Goal: Task Accomplishment & Management: Manage account settings

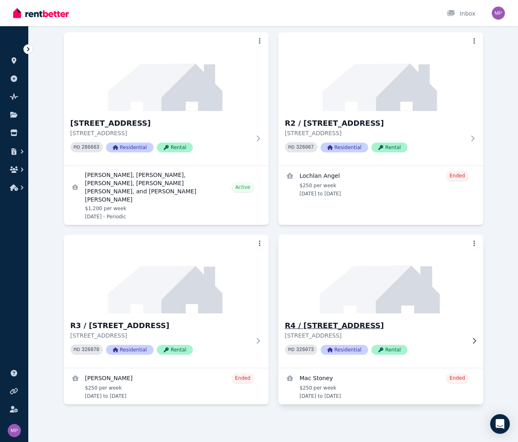
scroll to position [86, 0]
click at [505, 423] on div "Open Intercom Messenger" at bounding box center [500, 424] width 22 height 22
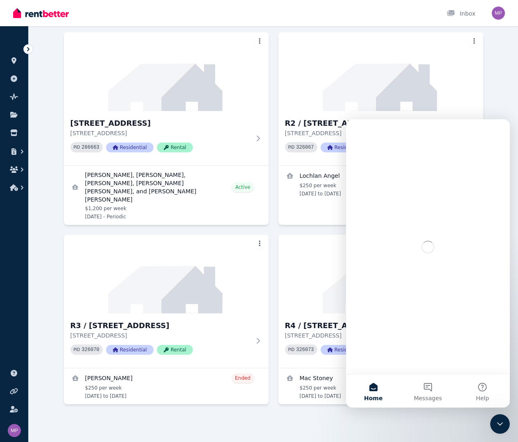
scroll to position [0, 0]
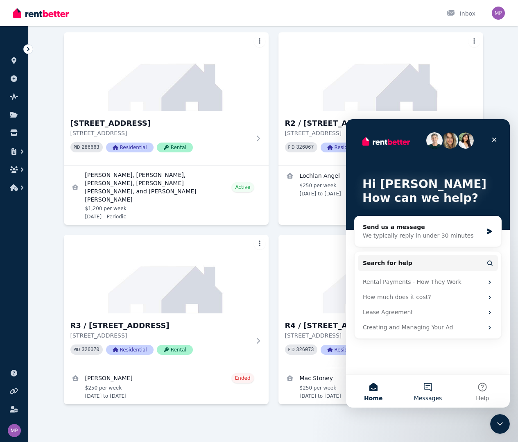
click at [430, 385] on button "Messages" at bounding box center [428, 391] width 54 height 33
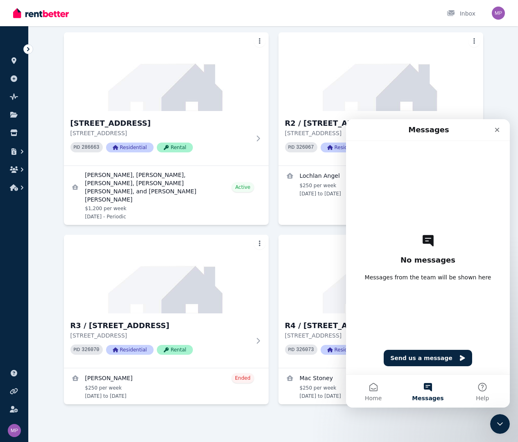
click at [418, 371] on div "No messages Messages from the team will be shown here Send us a message" at bounding box center [427, 257] width 135 height 233
click at [418, 360] on button "Send us a message" at bounding box center [428, 358] width 88 height 16
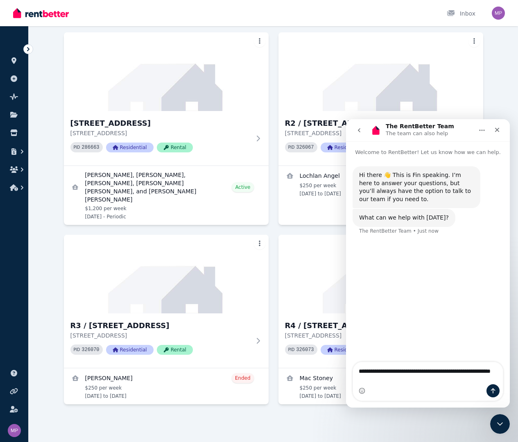
type textarea "**********"
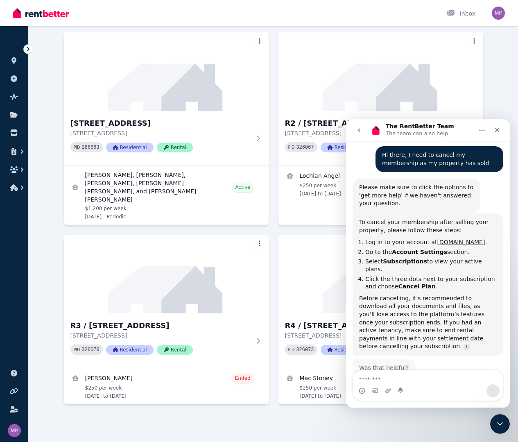
scroll to position [93, 0]
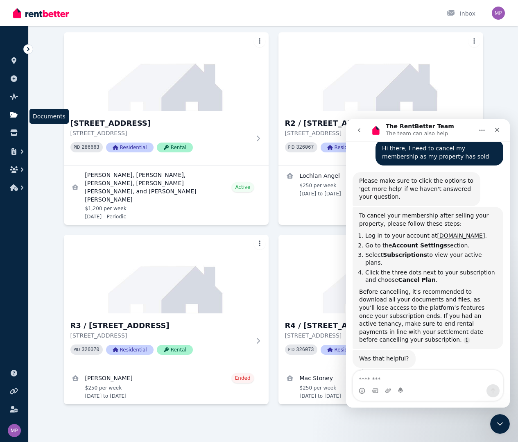
click at [14, 115] on icon at bounding box center [13, 115] width 7 height 6
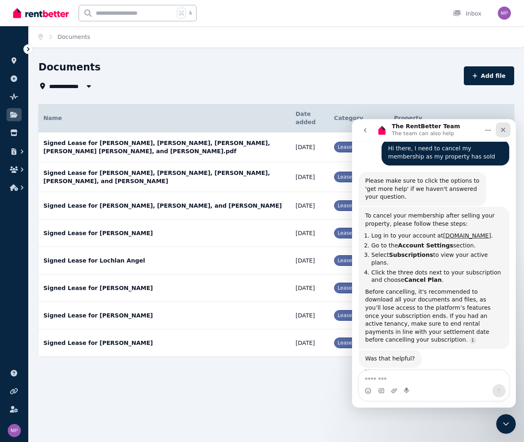
click at [502, 130] on icon "Close" at bounding box center [503, 130] width 5 height 5
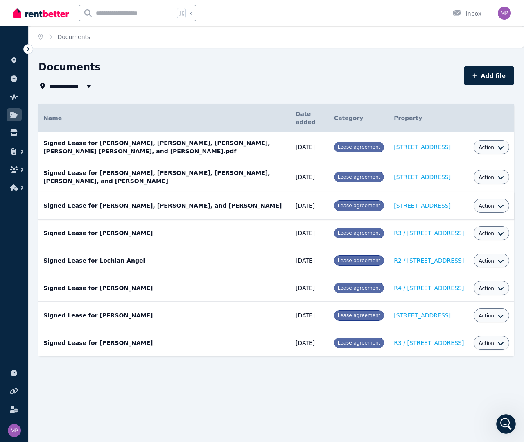
scroll to position [106, 0]
click at [14, 83] on link at bounding box center [14, 78] width 15 height 13
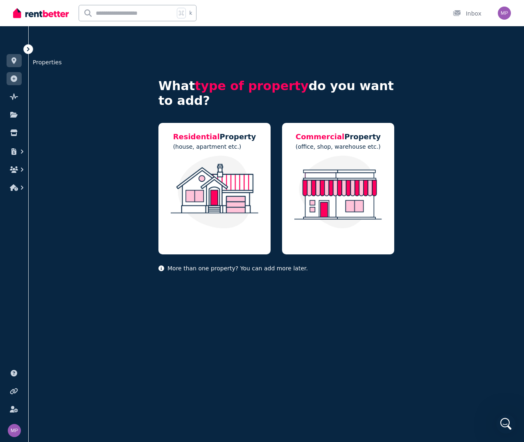
click at [12, 63] on icon at bounding box center [14, 60] width 8 height 7
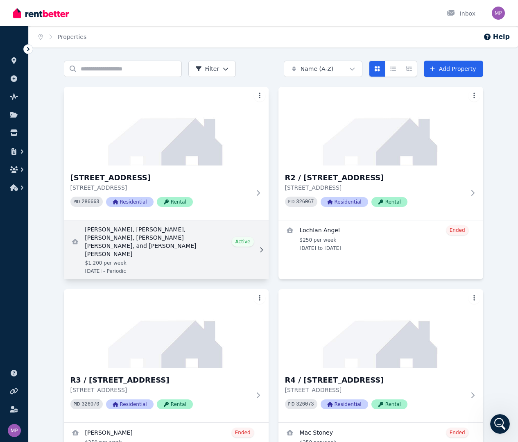
click at [174, 249] on link "View details for Hunter Turnbull, Lochlan Angel, Daniel John Sales, Joshua Davi…" at bounding box center [166, 249] width 205 height 59
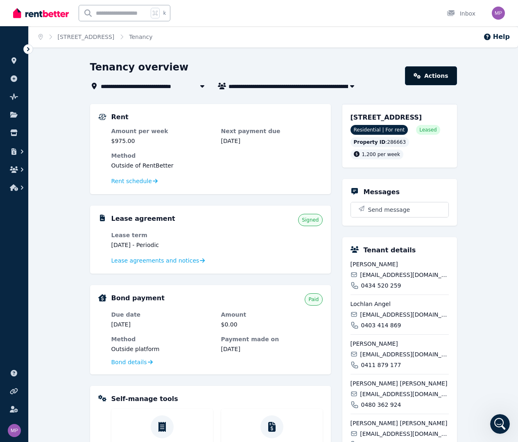
click at [444, 73] on link "Actions" at bounding box center [431, 75] width 52 height 19
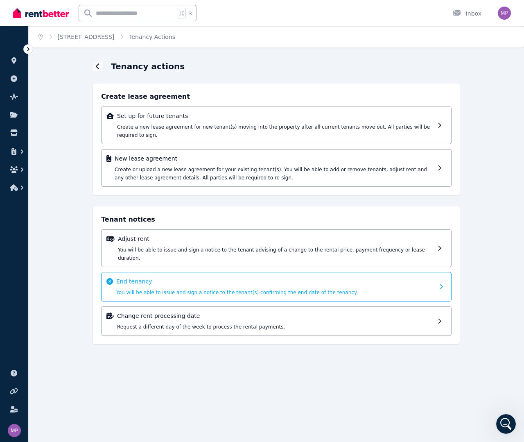
click at [195, 290] on span "You will be able to issue and sign a notice to the tenant(s) confirming the end…" at bounding box center [237, 293] width 242 height 6
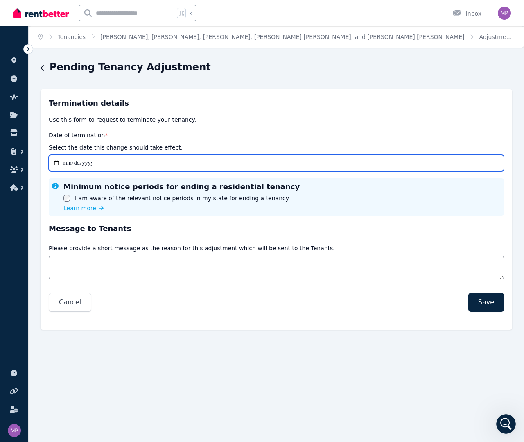
click at [68, 166] on input "Date of termination *" at bounding box center [276, 163] width 455 height 16
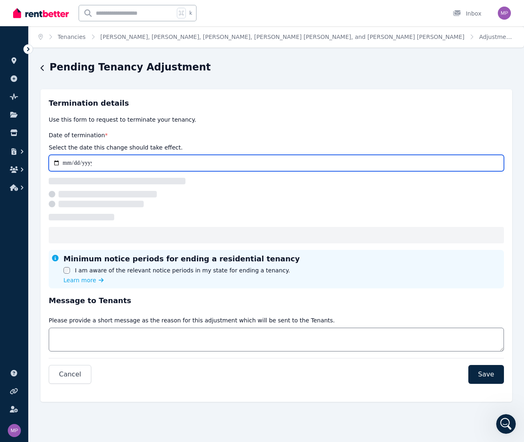
type input "**********"
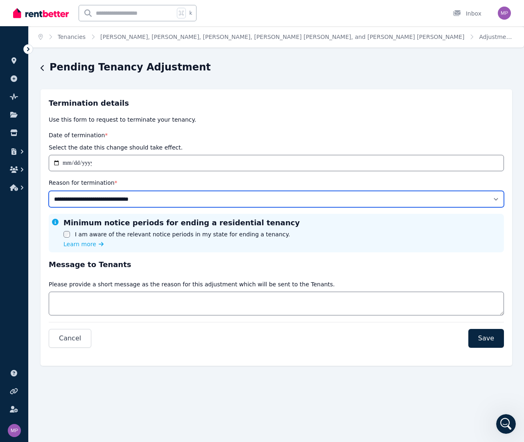
click at [92, 193] on select "**********" at bounding box center [276, 199] width 455 height 16
select select "**********"
click at [49, 191] on select "**********" at bounding box center [276, 199] width 455 height 16
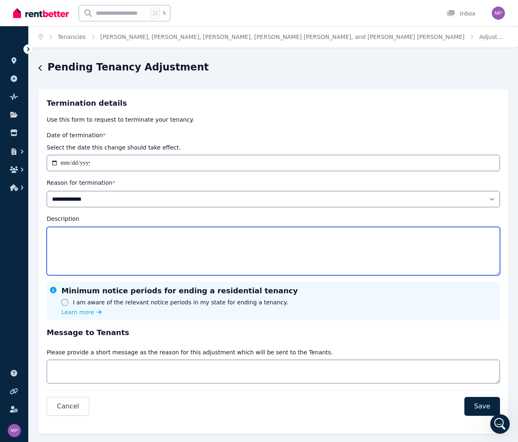
click at [85, 251] on textarea "Description" at bounding box center [273, 251] width 453 height 48
type textarea "**********"
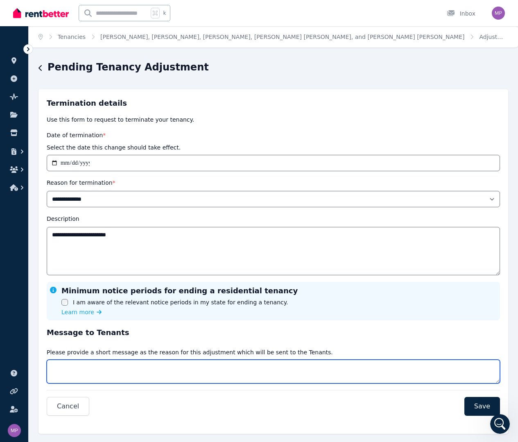
click at [78, 376] on textarea "Message" at bounding box center [273, 372] width 453 height 24
type textarea "*"
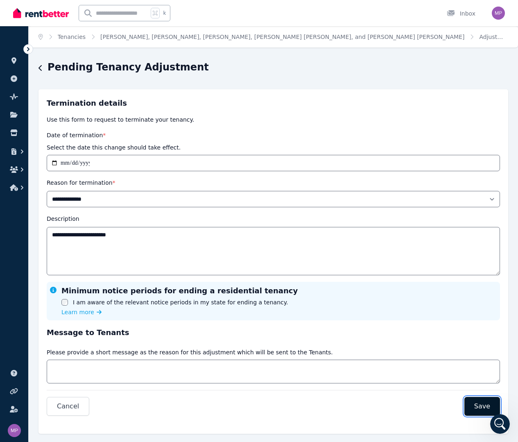
click at [473, 406] on button "Save" at bounding box center [482, 406] width 36 height 19
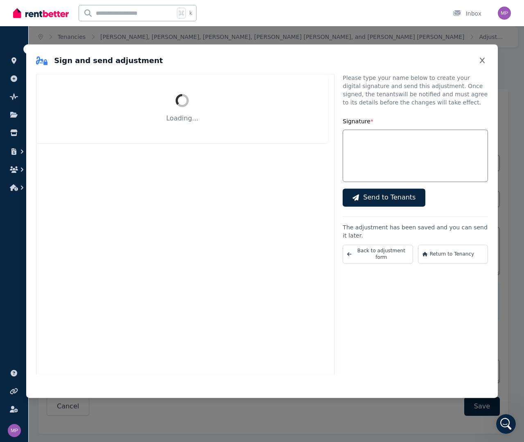
select select "**********"
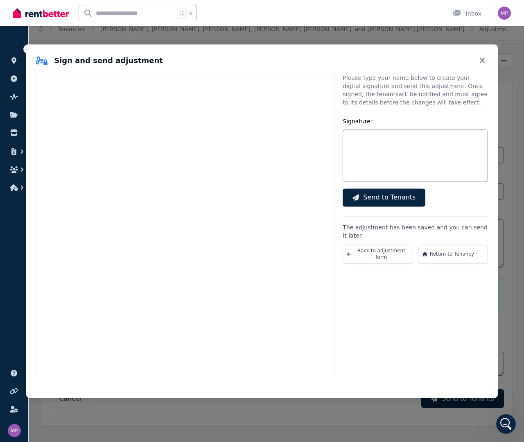
scroll to position [14, 0]
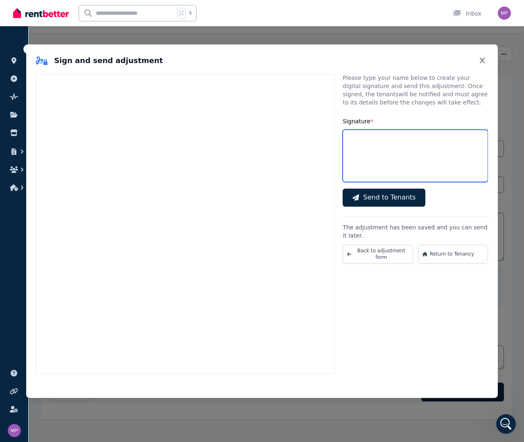
click at [370, 160] on input "Signature *" at bounding box center [415, 155] width 145 height 52
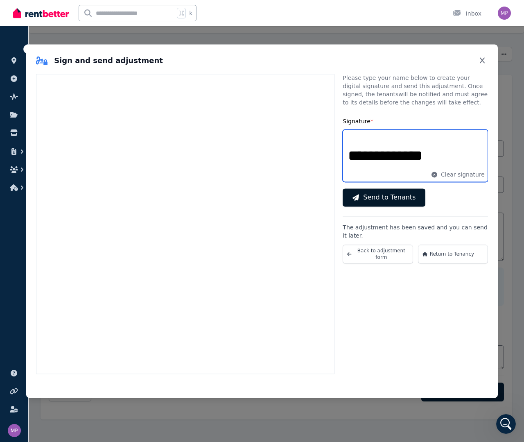
type input "**********"
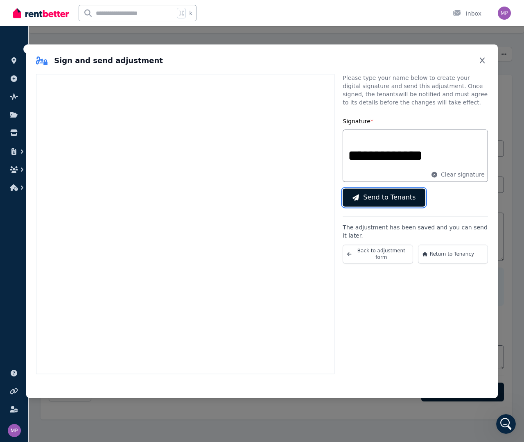
click at [388, 195] on span "Send to Tenants" at bounding box center [389, 197] width 52 height 10
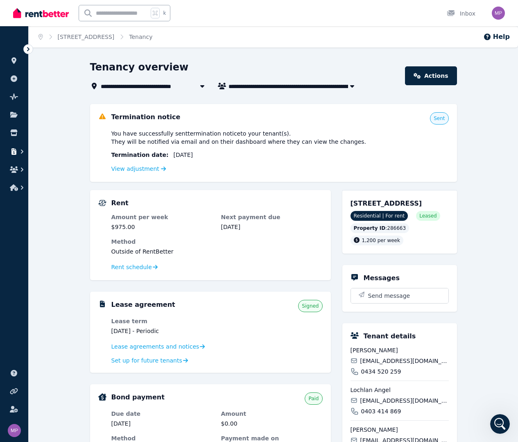
click at [16, 153] on icon "button" at bounding box center [13, 151] width 5 height 7
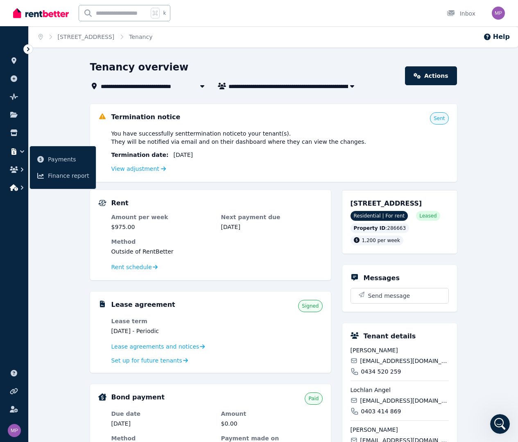
click at [16, 186] on icon "button" at bounding box center [14, 187] width 8 height 7
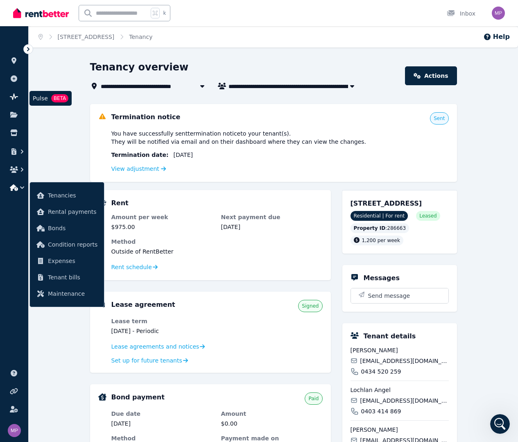
click at [17, 101] on link at bounding box center [14, 96] width 15 height 13
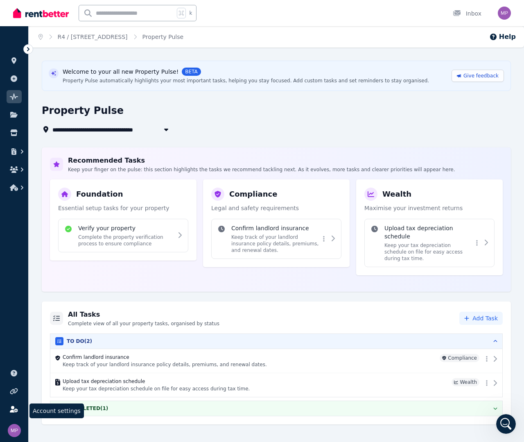
click at [14, 409] on icon at bounding box center [14, 409] width 8 height 7
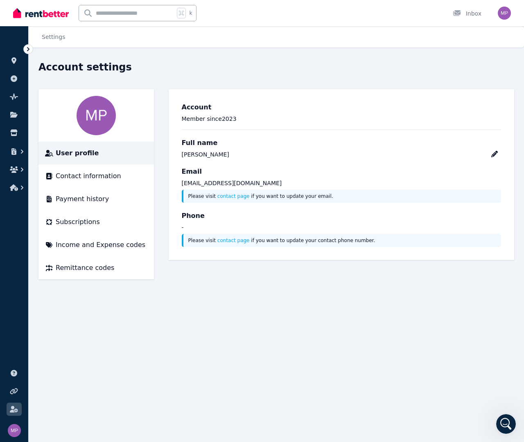
click at [14, 107] on ul "ORGANISE Properties Add property Pulse BETA Documents Marketplace" at bounding box center [14, 115] width 28 height 162
click at [15, 151] on icon "button" at bounding box center [13, 151] width 5 height 7
click at [43, 170] on link "Finance report" at bounding box center [62, 175] width 59 height 16
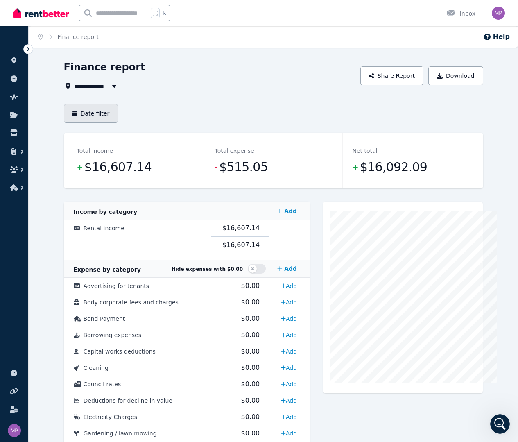
click at [67, 107] on button "Date filter" at bounding box center [91, 113] width 54 height 19
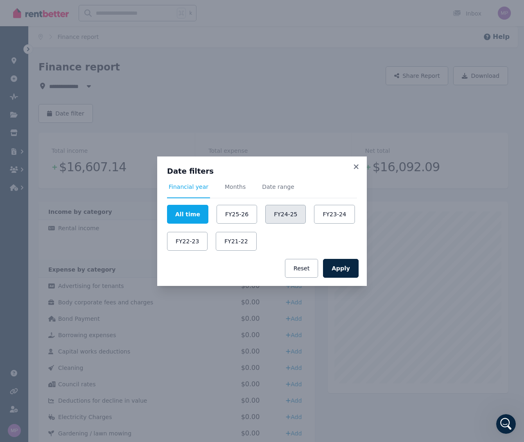
click at [269, 212] on button "FY24-25" at bounding box center [285, 214] width 41 height 19
click at [337, 272] on button "Apply" at bounding box center [341, 268] width 36 height 19
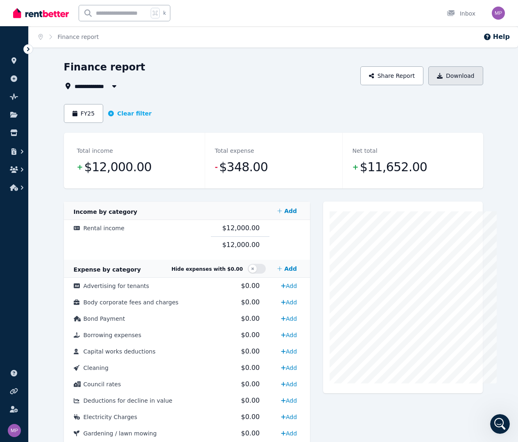
click at [471, 73] on button "Download" at bounding box center [455, 75] width 55 height 19
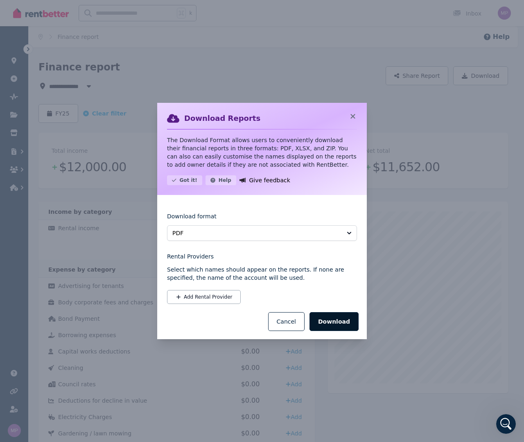
click at [327, 319] on button "Download" at bounding box center [334, 321] width 49 height 19
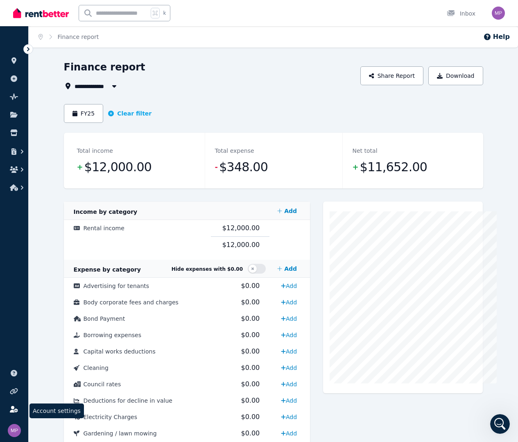
click at [14, 405] on link at bounding box center [14, 409] width 15 height 13
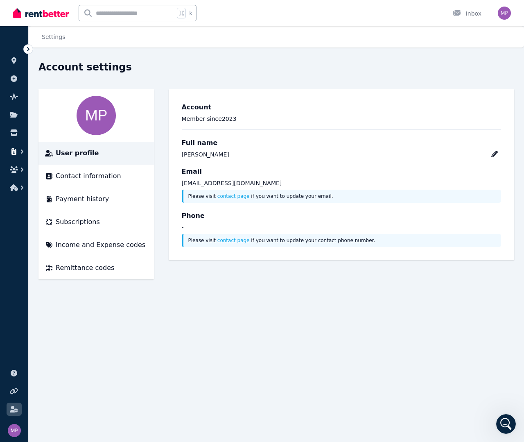
click at [18, 154] on icon "button" at bounding box center [22, 151] width 8 height 8
click at [49, 163] on span "Payments" at bounding box center [68, 159] width 41 height 10
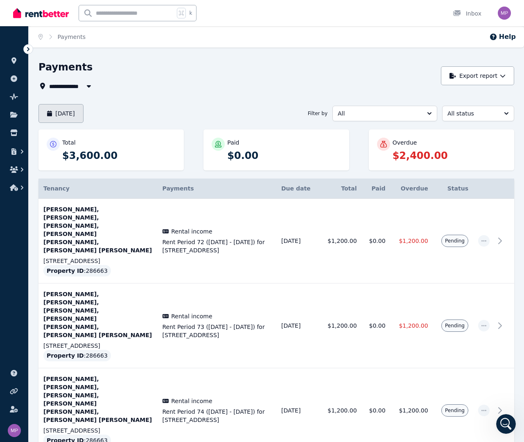
click at [71, 110] on button "[DATE]" at bounding box center [60, 113] width 45 height 19
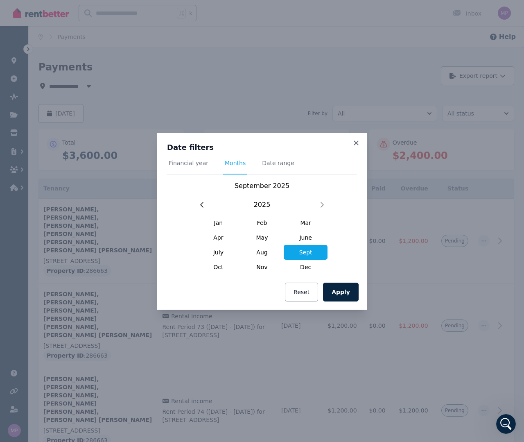
click at [351, 145] on h3 "Date filters" at bounding box center [262, 148] width 190 height 10
click at [356, 144] on icon at bounding box center [356, 142] width 8 height 7
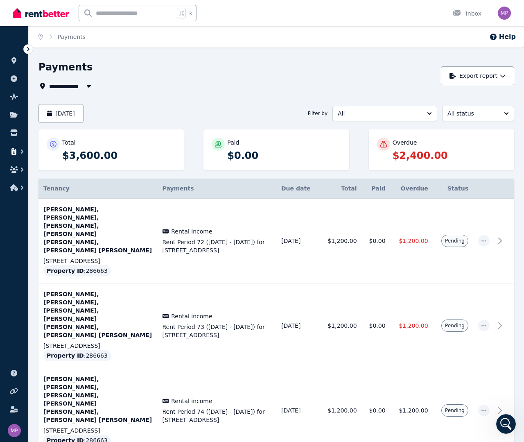
click at [20, 149] on icon "button" at bounding box center [22, 151] width 8 height 8
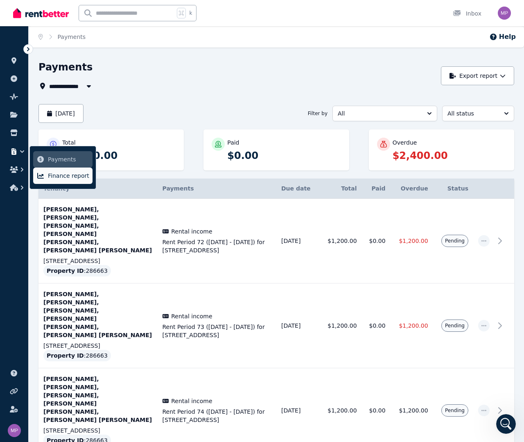
click at [54, 178] on span "Finance report" at bounding box center [68, 176] width 41 height 10
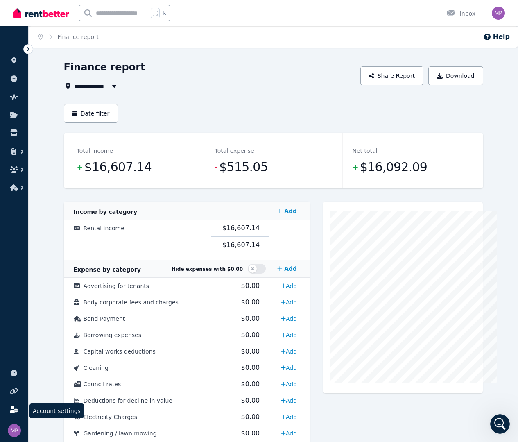
click at [13, 410] on icon at bounding box center [14, 409] width 8 height 7
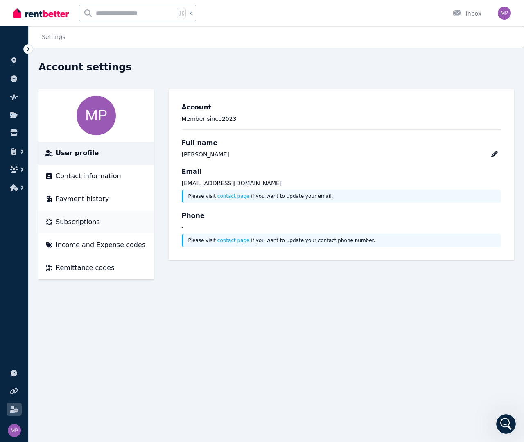
click at [97, 222] on div "Subscriptions" at bounding box center [96, 222] width 102 height 10
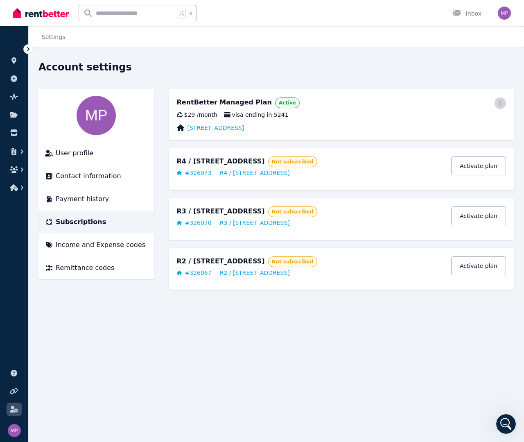
click at [497, 103] on span "button" at bounding box center [500, 102] width 11 height 11
click at [443, 147] on span "Cancel plan" at bounding box center [464, 152] width 72 height 10
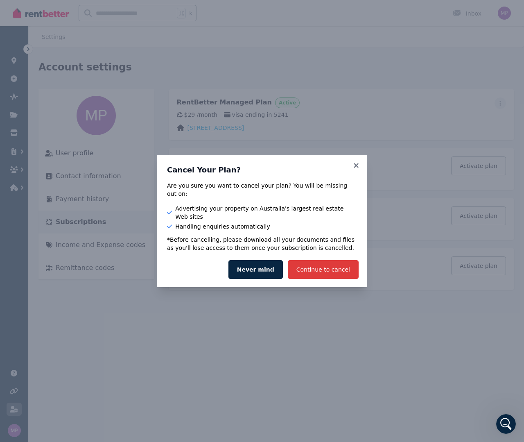
click at [320, 260] on button "Continue to cancel" at bounding box center [323, 269] width 71 height 19
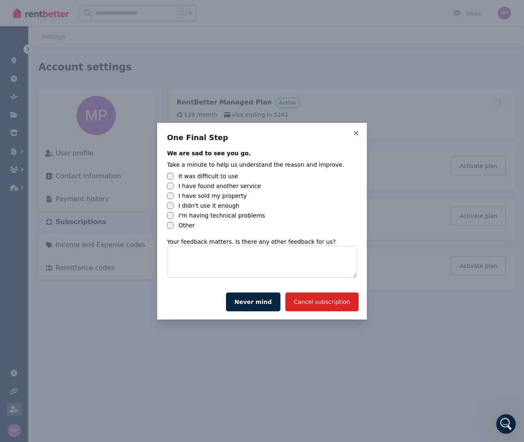
click at [174, 198] on div "I have sold my property" at bounding box center [262, 196] width 190 height 8
click at [308, 290] on div "Cancel subscription Never mind" at bounding box center [262, 301] width 210 height 35
click at [307, 295] on button "Cancel subscription" at bounding box center [321, 301] width 73 height 19
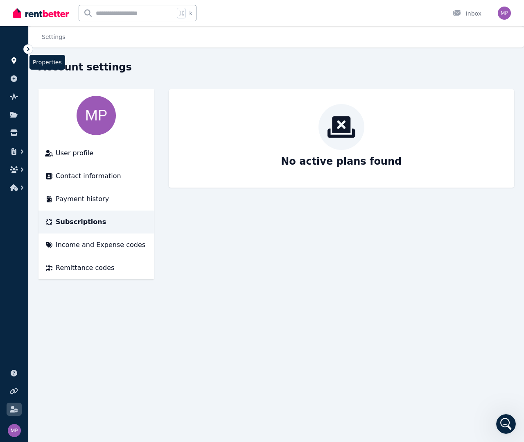
click at [11, 57] on link at bounding box center [14, 60] width 15 height 13
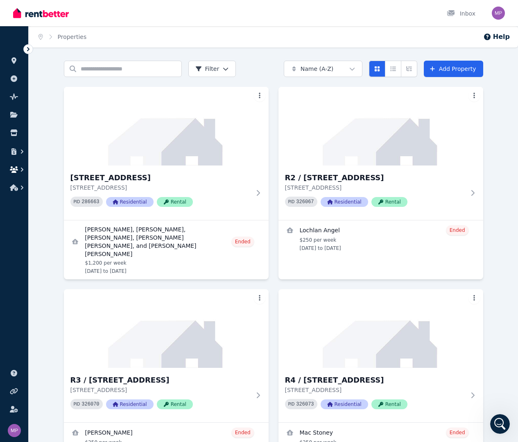
click at [15, 172] on icon "button" at bounding box center [14, 169] width 8 height 7
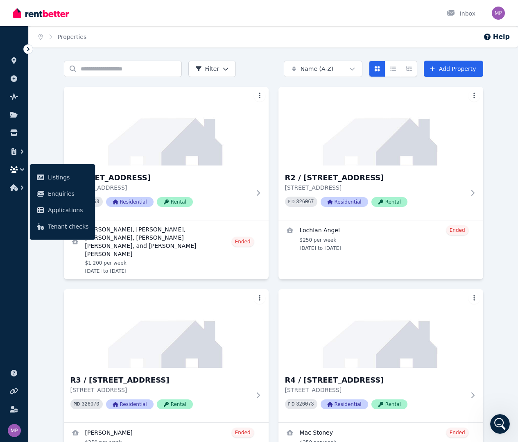
click at [16, 252] on ul "ORGANISE Properties Add property Pulse BETA Documents Marketplace Listings Enqu…" at bounding box center [14, 237] width 28 height 407
click at [19, 188] on icon "button" at bounding box center [22, 187] width 8 height 8
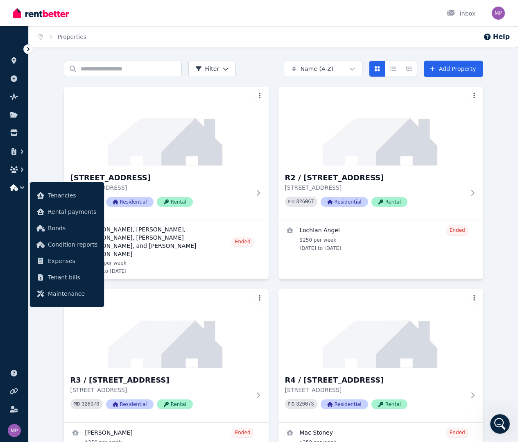
click at [19, 190] on icon "button" at bounding box center [22, 187] width 8 height 8
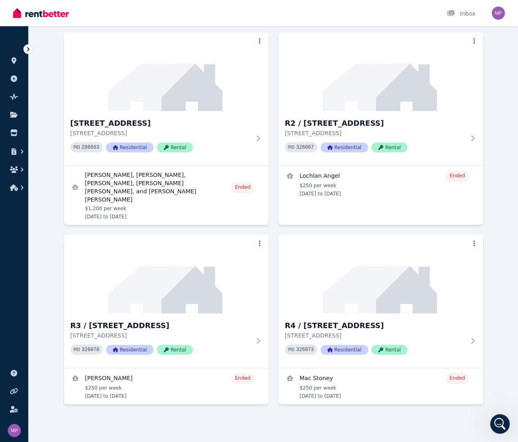
scroll to position [86, 0]
